Goal: Task Accomplishment & Management: Manage account settings

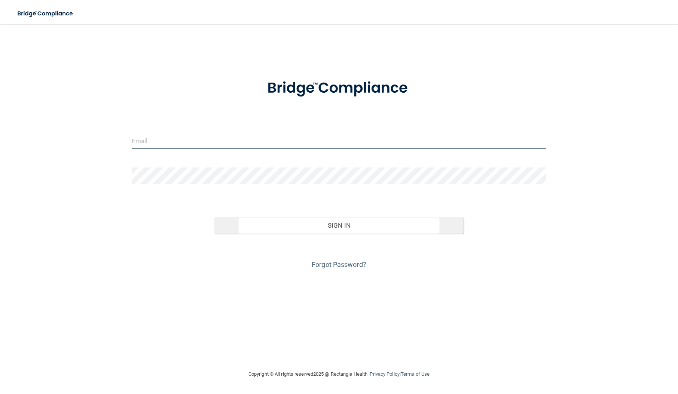
type input "[EMAIL_ADDRESS][DOMAIN_NAME]"
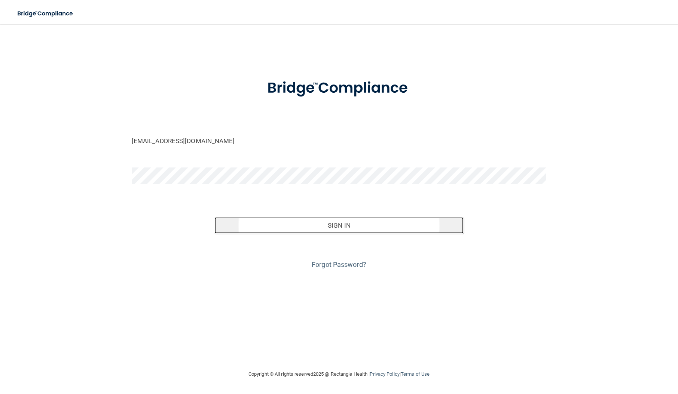
click at [348, 233] on button "Sign In" at bounding box center [338, 225] width 249 height 16
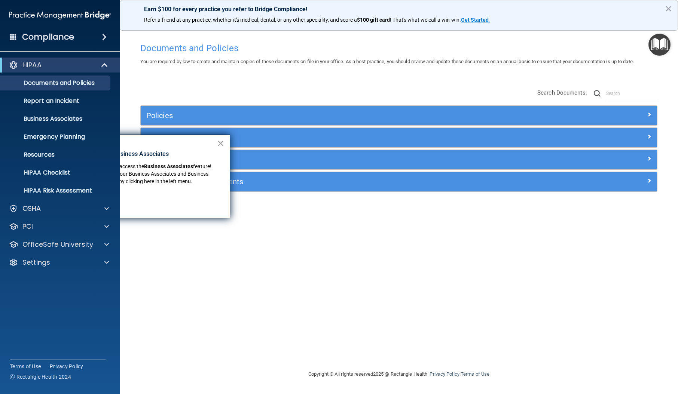
click at [221, 146] on button "×" at bounding box center [220, 143] width 7 height 12
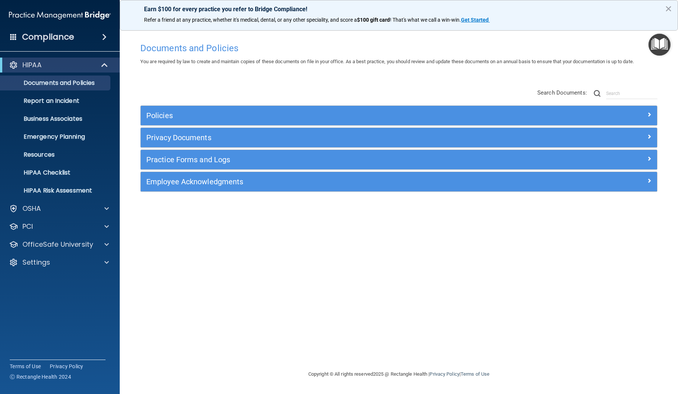
drag, startPoint x: 247, startPoint y: 246, endPoint x: 242, endPoint y: 243, distance: 6.2
click at [246, 246] on div "Documents and Policies You are required by law to create and maintain copies of…" at bounding box center [399, 204] width 528 height 331
click at [49, 176] on p "HIPAA Checklist" at bounding box center [56, 172] width 102 height 7
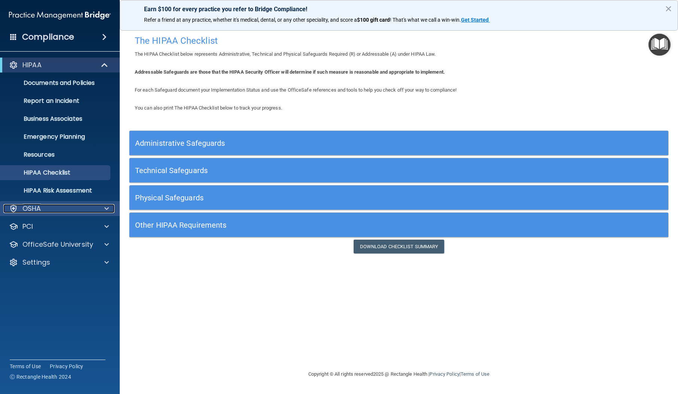
click at [55, 209] on div "OSHA" at bounding box center [49, 208] width 93 height 9
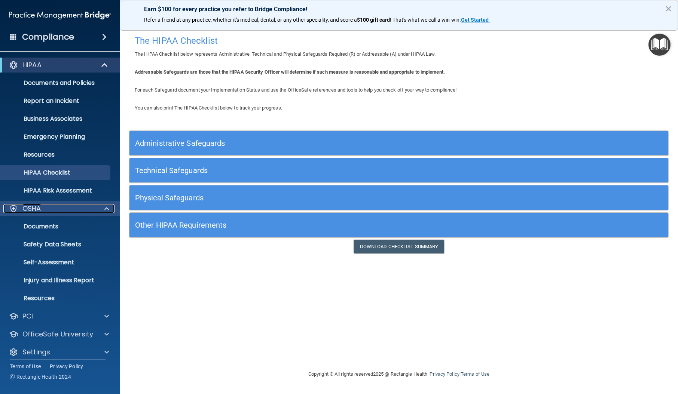
click at [55, 209] on div "OSHA" at bounding box center [49, 208] width 93 height 9
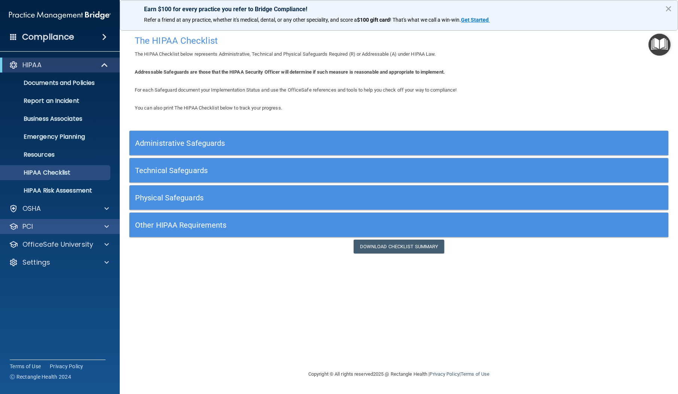
click at [58, 220] on div "PCI" at bounding box center [60, 226] width 120 height 15
click at [112, 228] on div at bounding box center [105, 226] width 19 height 9
click at [110, 228] on div at bounding box center [105, 226] width 19 height 9
click at [108, 237] on div "OfficeSafe University" at bounding box center [60, 244] width 120 height 15
click at [107, 240] on span at bounding box center [106, 244] width 4 height 9
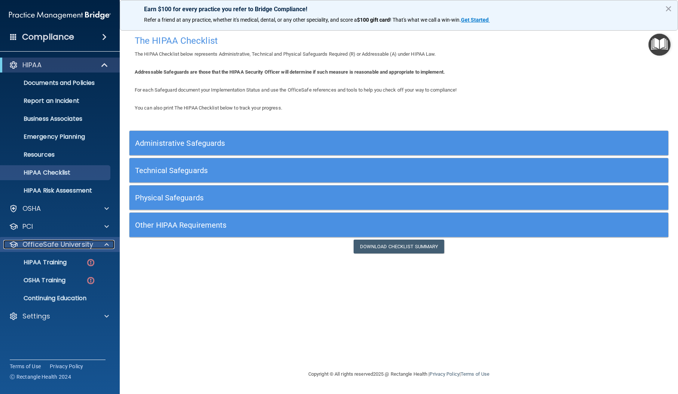
click at [107, 241] on span at bounding box center [106, 244] width 4 height 9
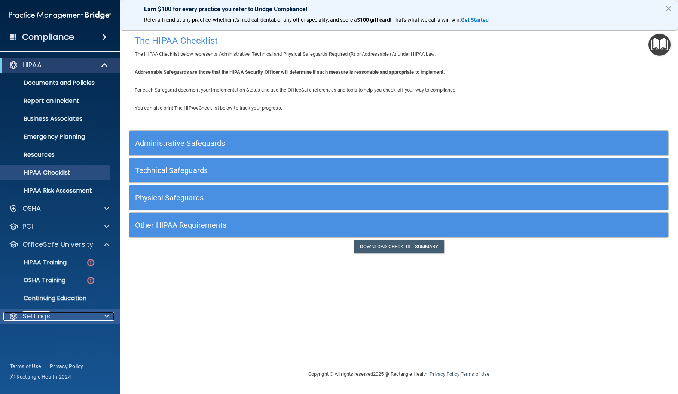
click at [106, 317] on span at bounding box center [106, 316] width 4 height 9
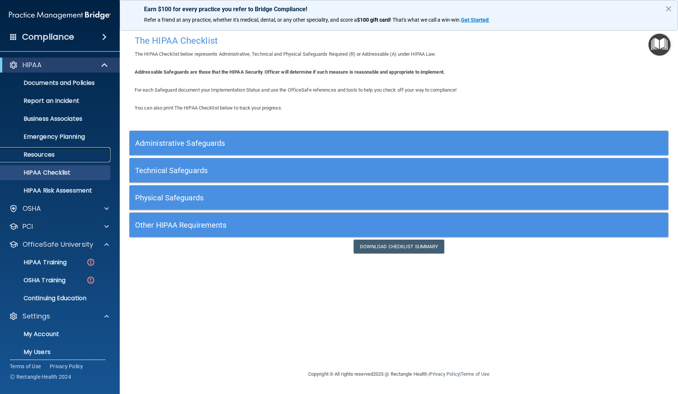
click at [64, 152] on p "Resources" at bounding box center [56, 154] width 102 height 7
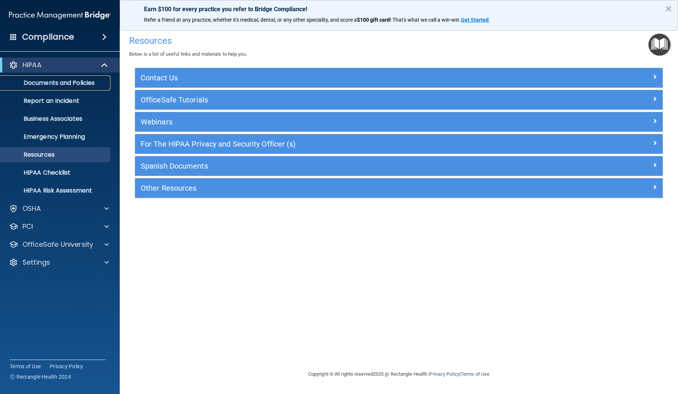
click at [46, 82] on p "Documents and Policies" at bounding box center [56, 82] width 102 height 7
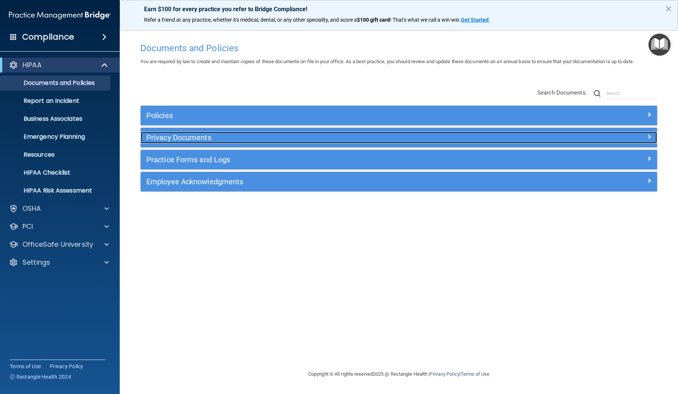
click at [198, 134] on h5 "Privacy Documents" at bounding box center [334, 138] width 376 height 8
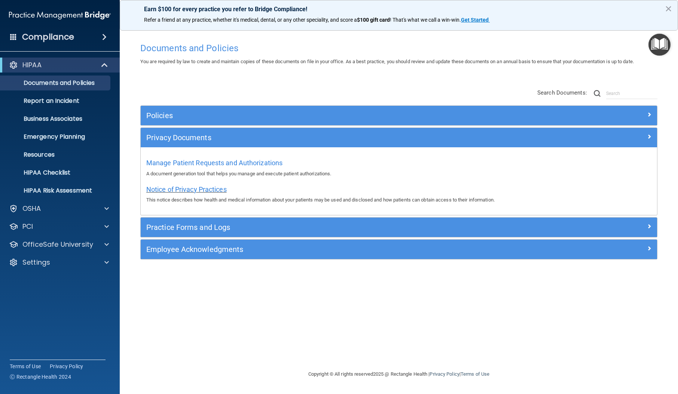
click at [182, 189] on span "Notice of Privacy Practices" at bounding box center [186, 190] width 80 height 8
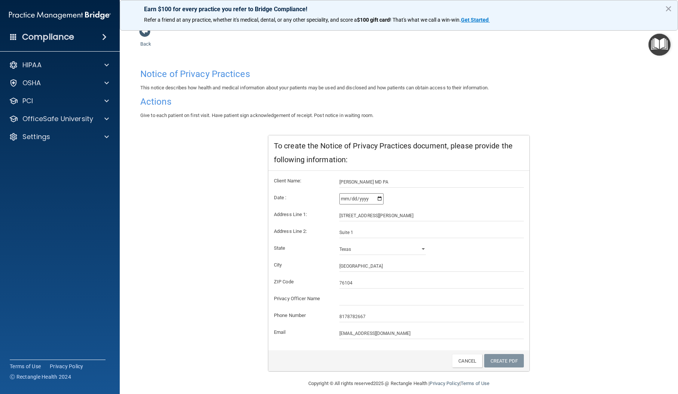
scroll to position [21, 0]
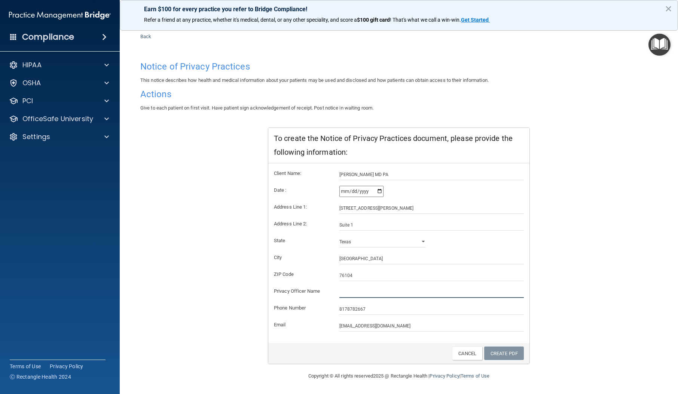
click at [357, 295] on input "text" at bounding box center [431, 292] width 185 height 11
click at [378, 312] on input "8178782667" at bounding box center [431, 309] width 185 height 11
click at [458, 258] on input "[GEOGRAPHIC_DATA]" at bounding box center [431, 258] width 185 height 11
click at [501, 355] on link "Create PDF" at bounding box center [504, 354] width 40 height 14
click at [380, 191] on input "[DATE]" at bounding box center [361, 191] width 44 height 11
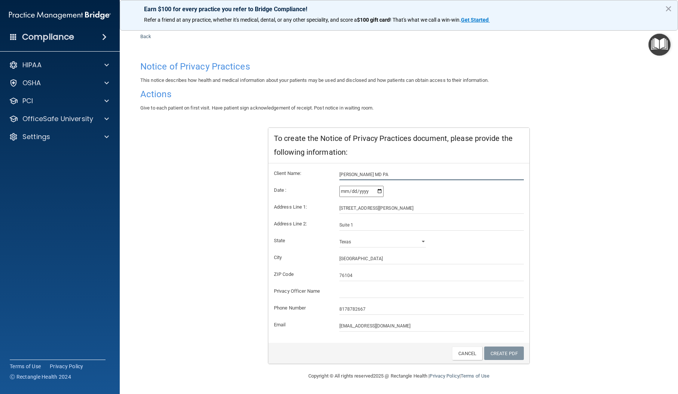
click at [375, 177] on input "[PERSON_NAME] MD PA" at bounding box center [431, 174] width 185 height 11
drag, startPoint x: 406, startPoint y: 174, endPoint x: 283, endPoint y: 180, distance: 122.9
click at [283, 180] on form "Client Name: [PERSON_NAME] [GEOGRAPHIC_DATA] [GEOGRAPHIC_DATA] Date : [DATE] Ad…" at bounding box center [399, 250] width 250 height 163
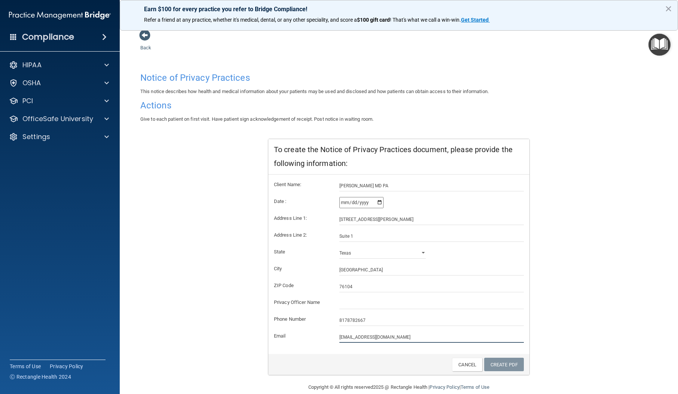
scroll to position [0, 0]
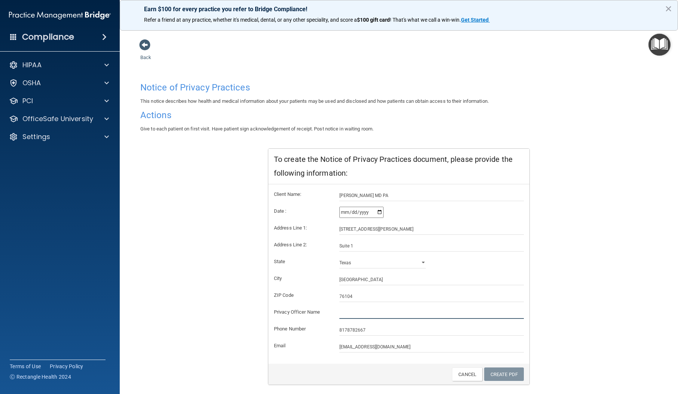
click at [357, 313] on input "text" at bounding box center [431, 313] width 185 height 11
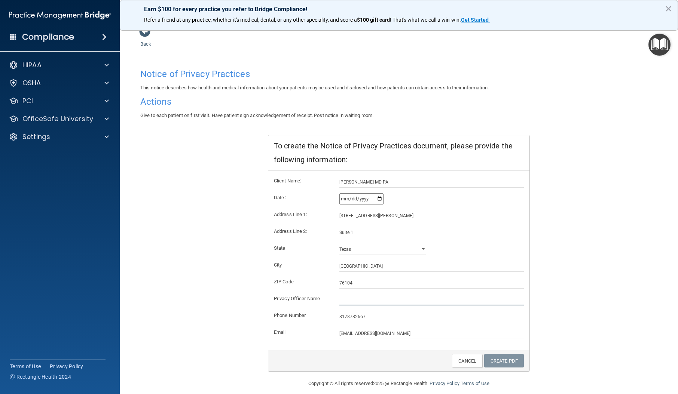
scroll to position [21, 0]
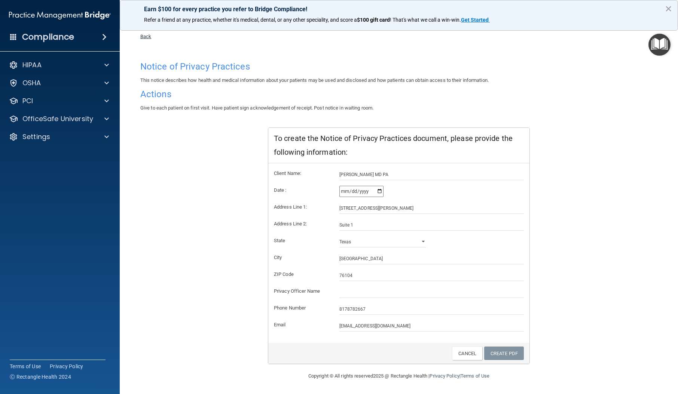
click at [147, 37] on link "Back" at bounding box center [145, 32] width 11 height 15
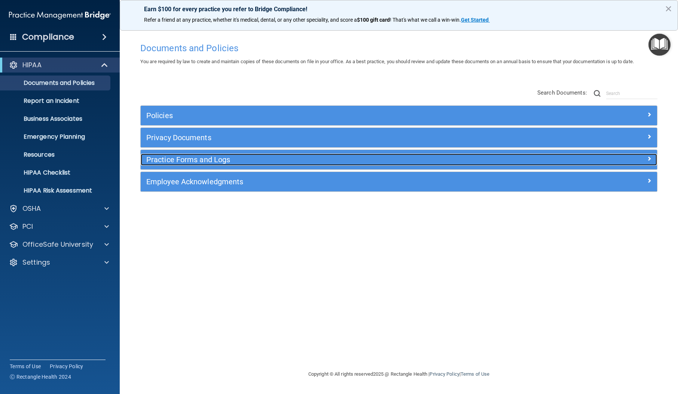
click at [202, 162] on h5 "Practice Forms and Logs" at bounding box center [334, 160] width 376 height 8
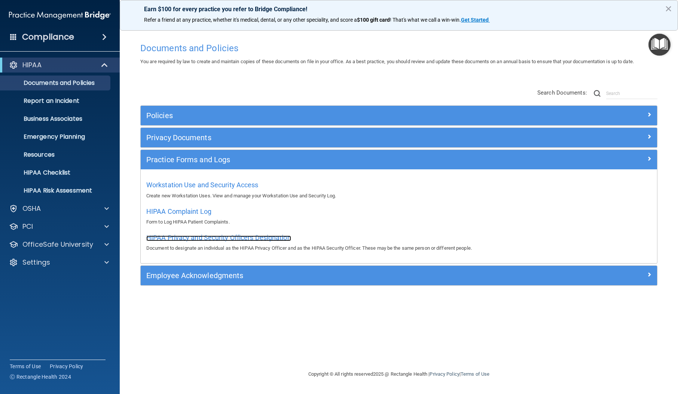
click at [194, 238] on span "HIPAA Privacy and Security Officers Designation" at bounding box center [218, 238] width 145 height 8
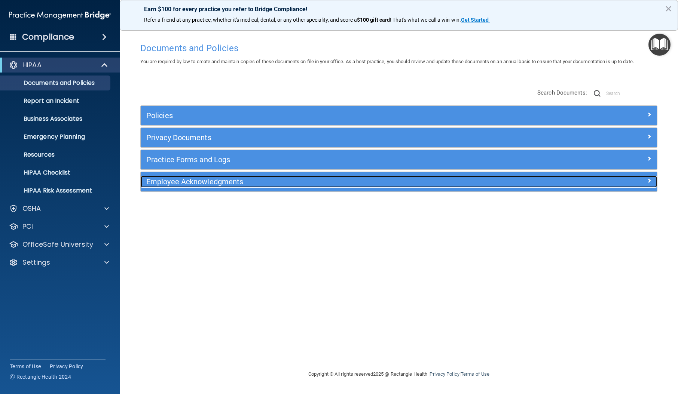
click at [203, 182] on h5 "Employee Acknowledgments" at bounding box center [334, 182] width 376 height 8
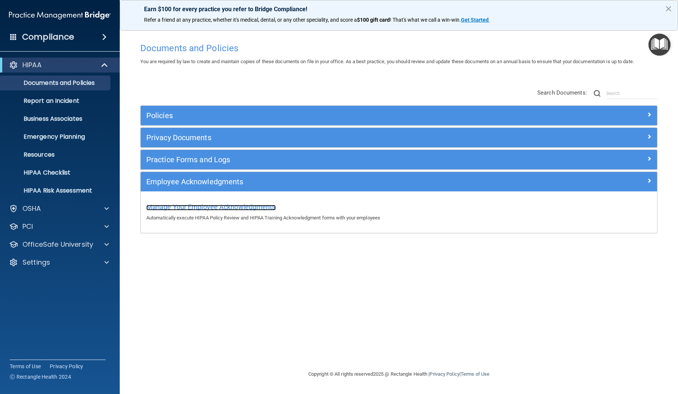
click at [203, 207] on span "Manage Your Employee Acknowledgments" at bounding box center [210, 207] width 129 height 8
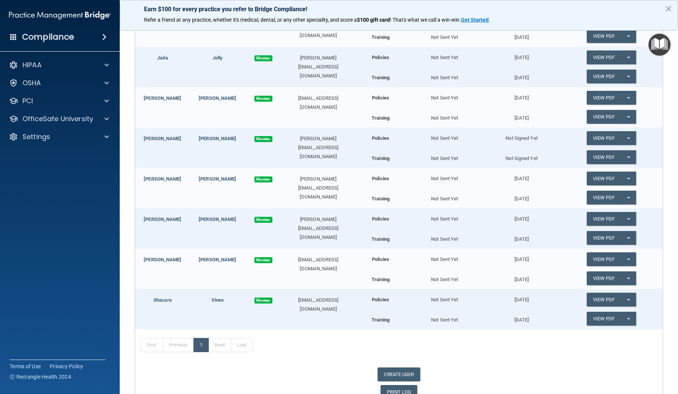
scroll to position [265, 0]
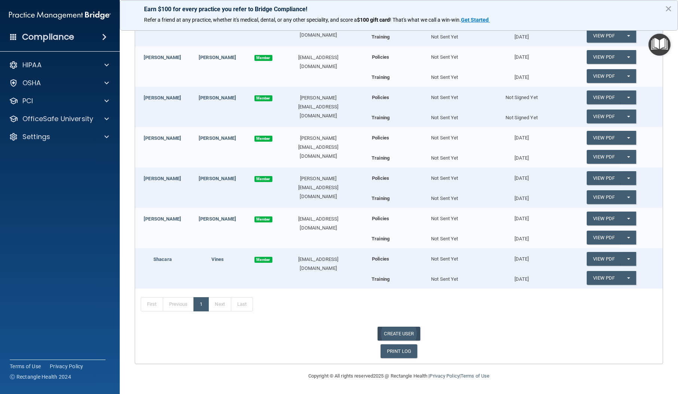
click at [396, 337] on link "CREATE USER" at bounding box center [399, 334] width 42 height 14
select select "practice_admin"
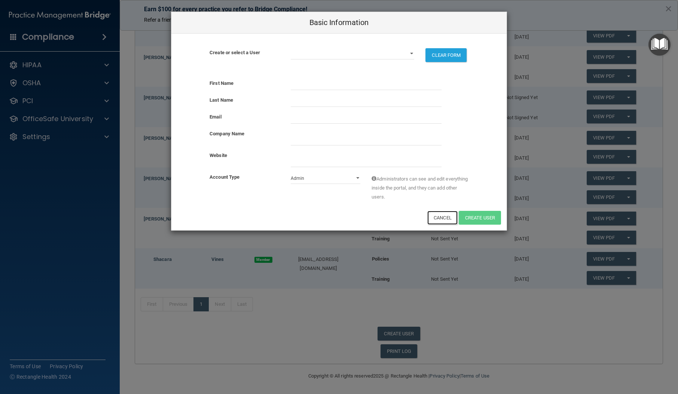
click at [443, 216] on button "Cancel" at bounding box center [442, 218] width 30 height 14
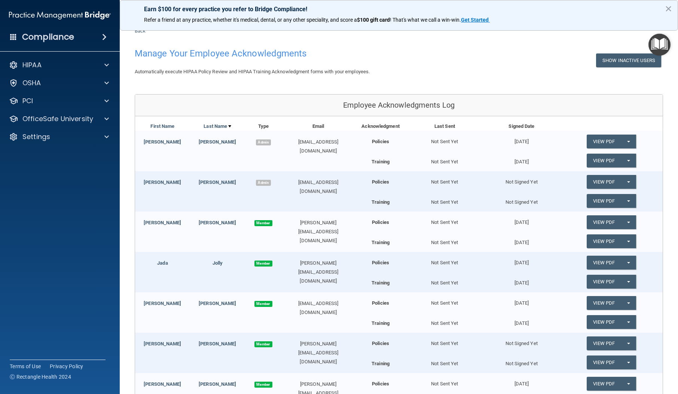
scroll to position [0, 0]
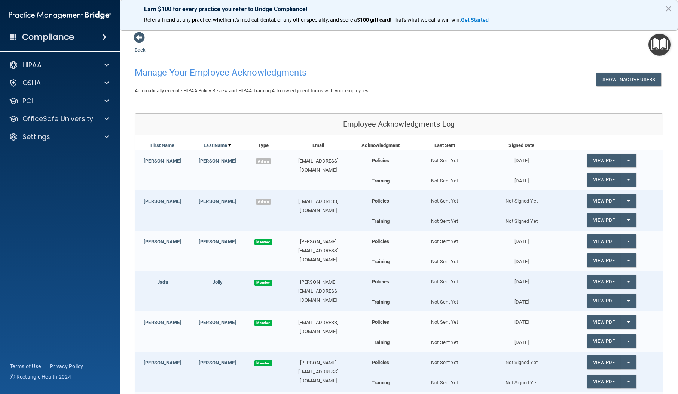
click at [62, 38] on h4 "Compliance" at bounding box center [48, 37] width 52 height 10
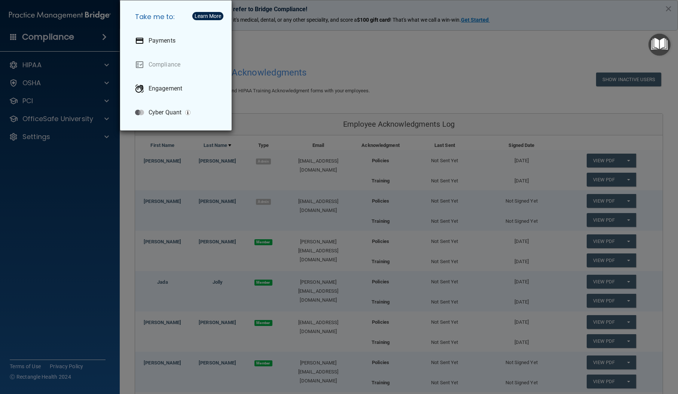
click at [93, 38] on div "Take me to: Payments Compliance Engagement Cyber Quant" at bounding box center [339, 197] width 678 height 394
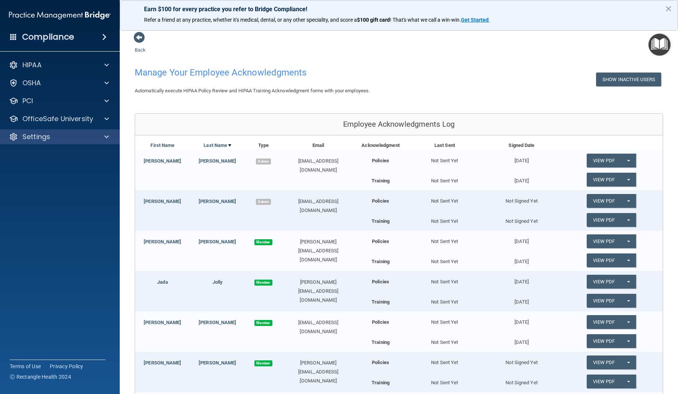
click at [41, 142] on div "Settings" at bounding box center [60, 136] width 120 height 15
